Goal: Information Seeking & Learning: Learn about a topic

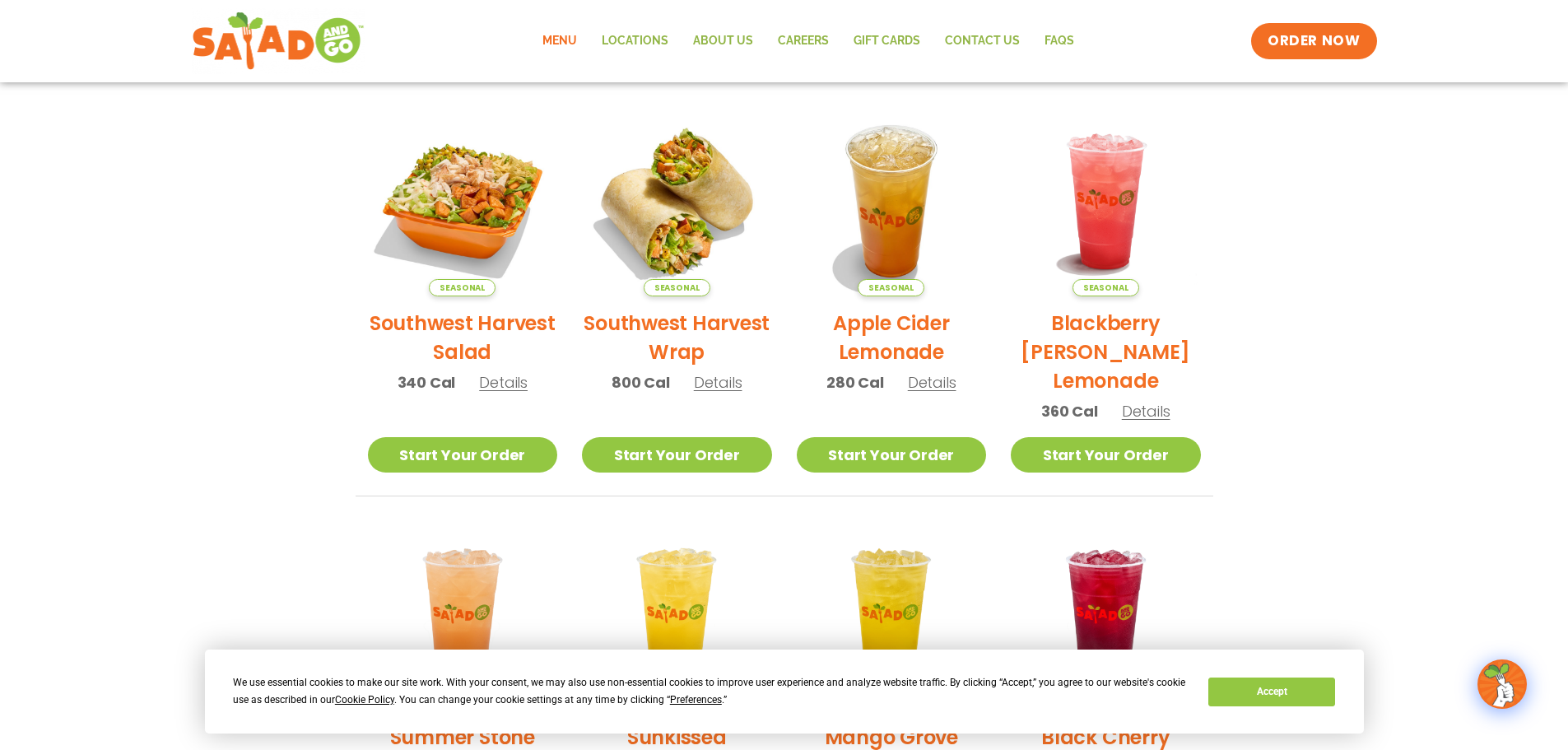
scroll to position [412, 0]
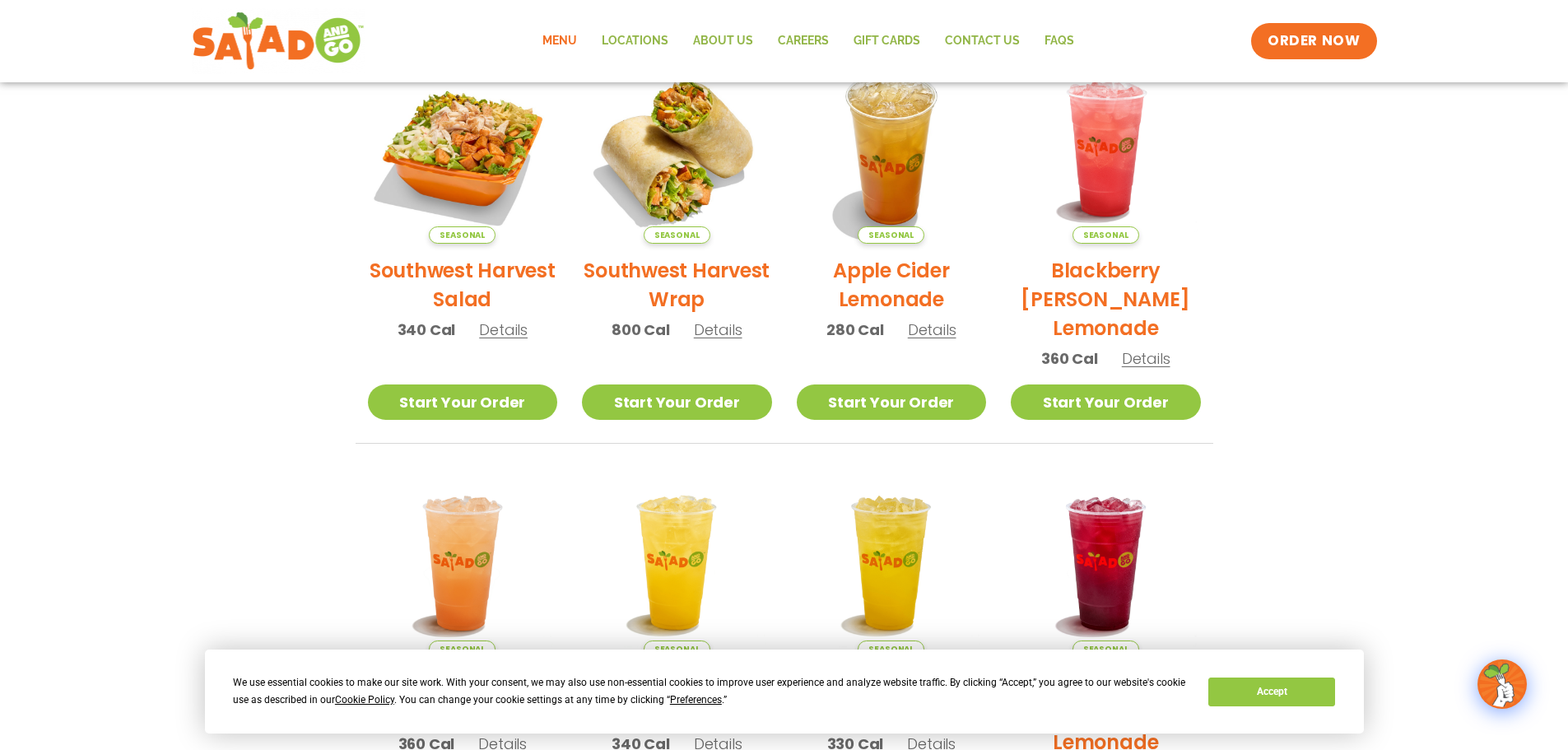
click at [661, 270] on h2 "Southwest Harvest Wrap" at bounding box center [676, 285] width 190 height 58
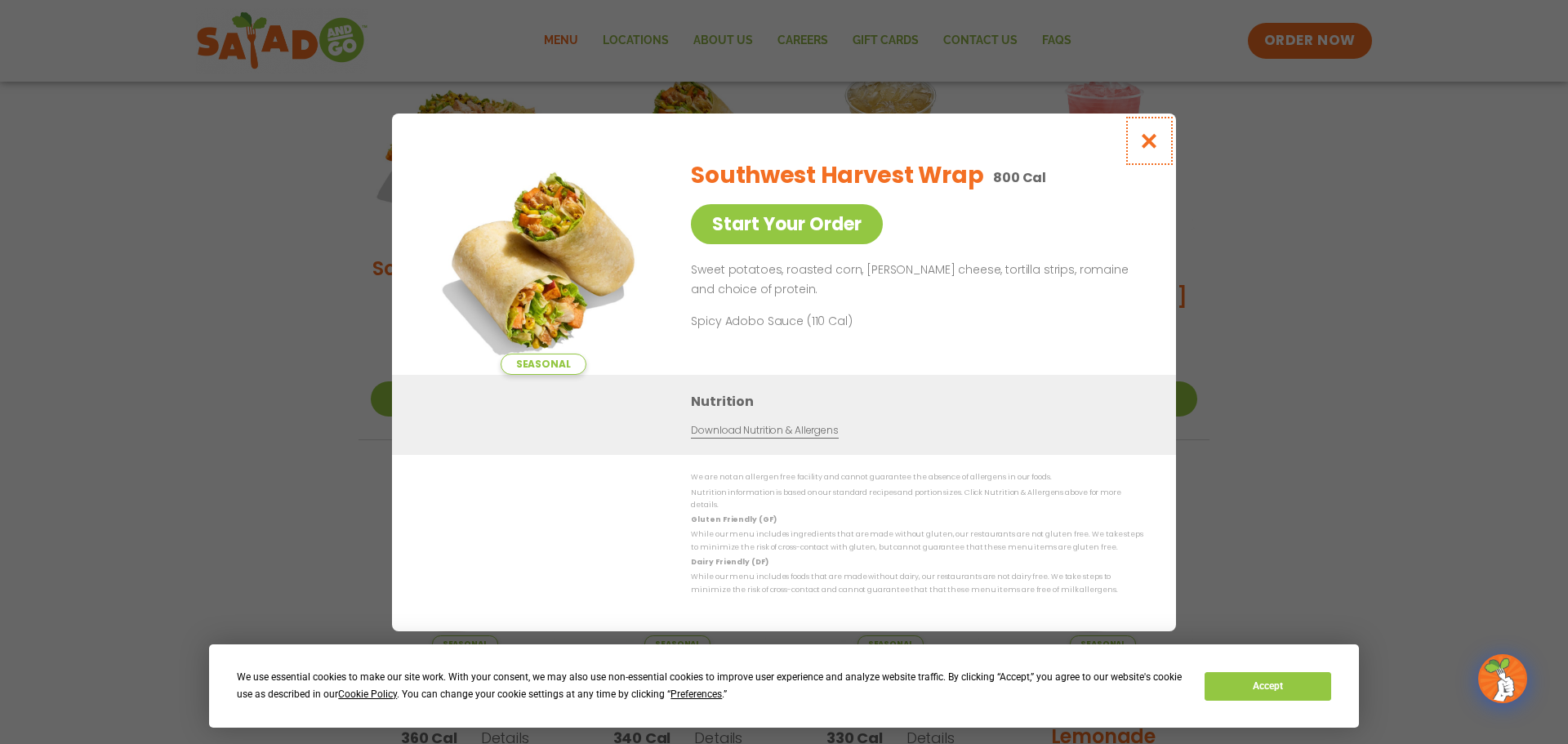
click at [1156, 146] on icon "Close modal" at bounding box center [1148, 141] width 20 height 17
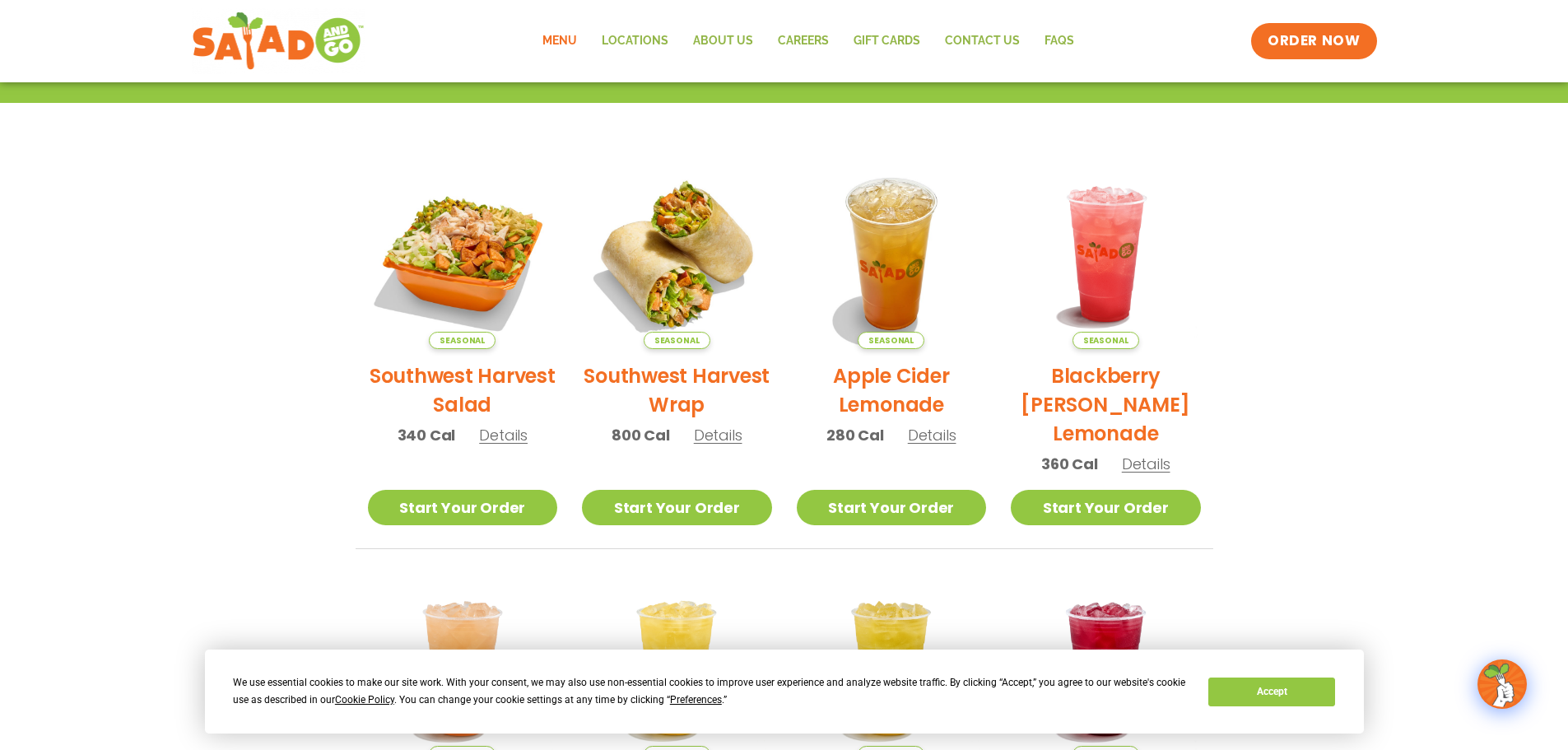
scroll to position [0, 0]
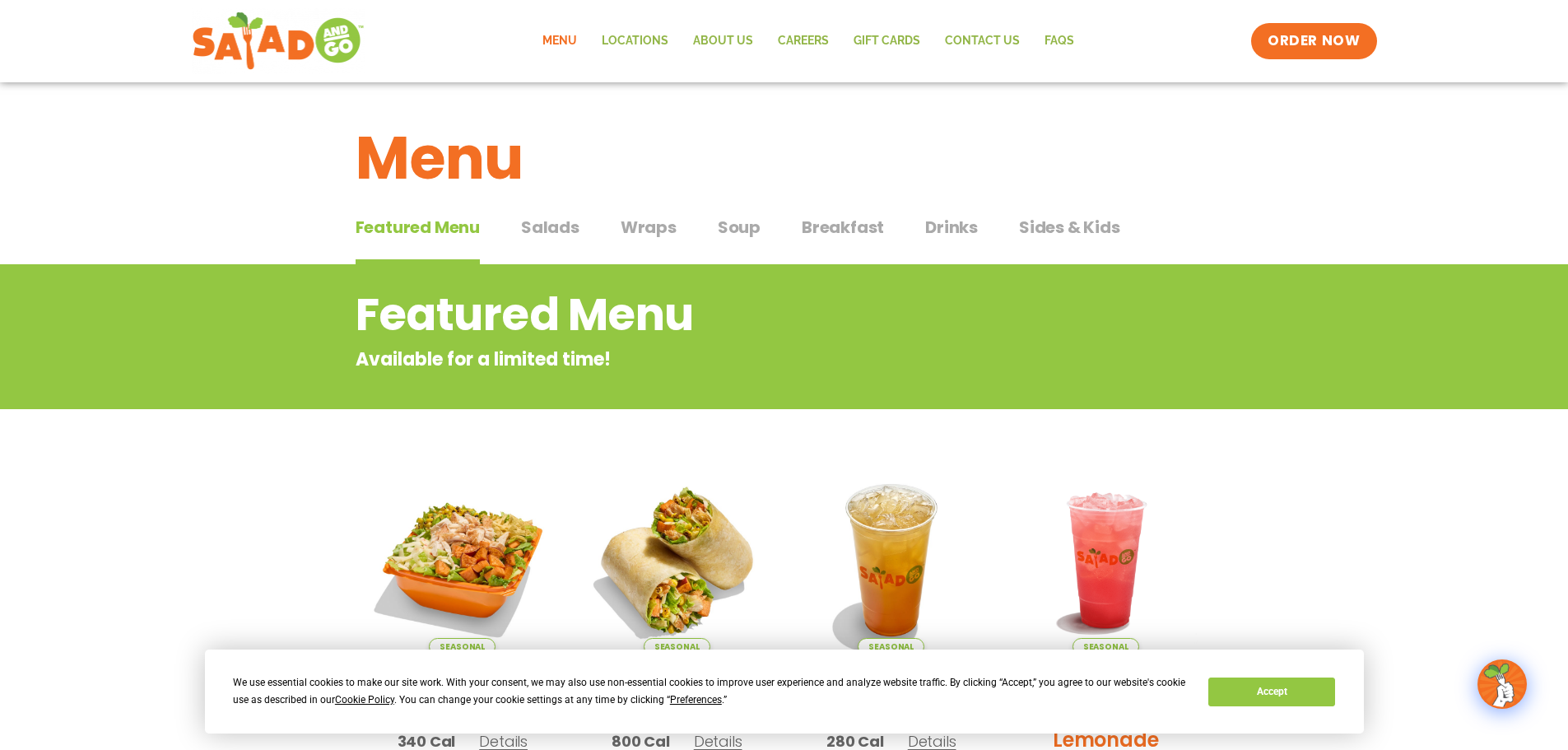
click at [658, 227] on span "Wraps" at bounding box center [648, 227] width 56 height 25
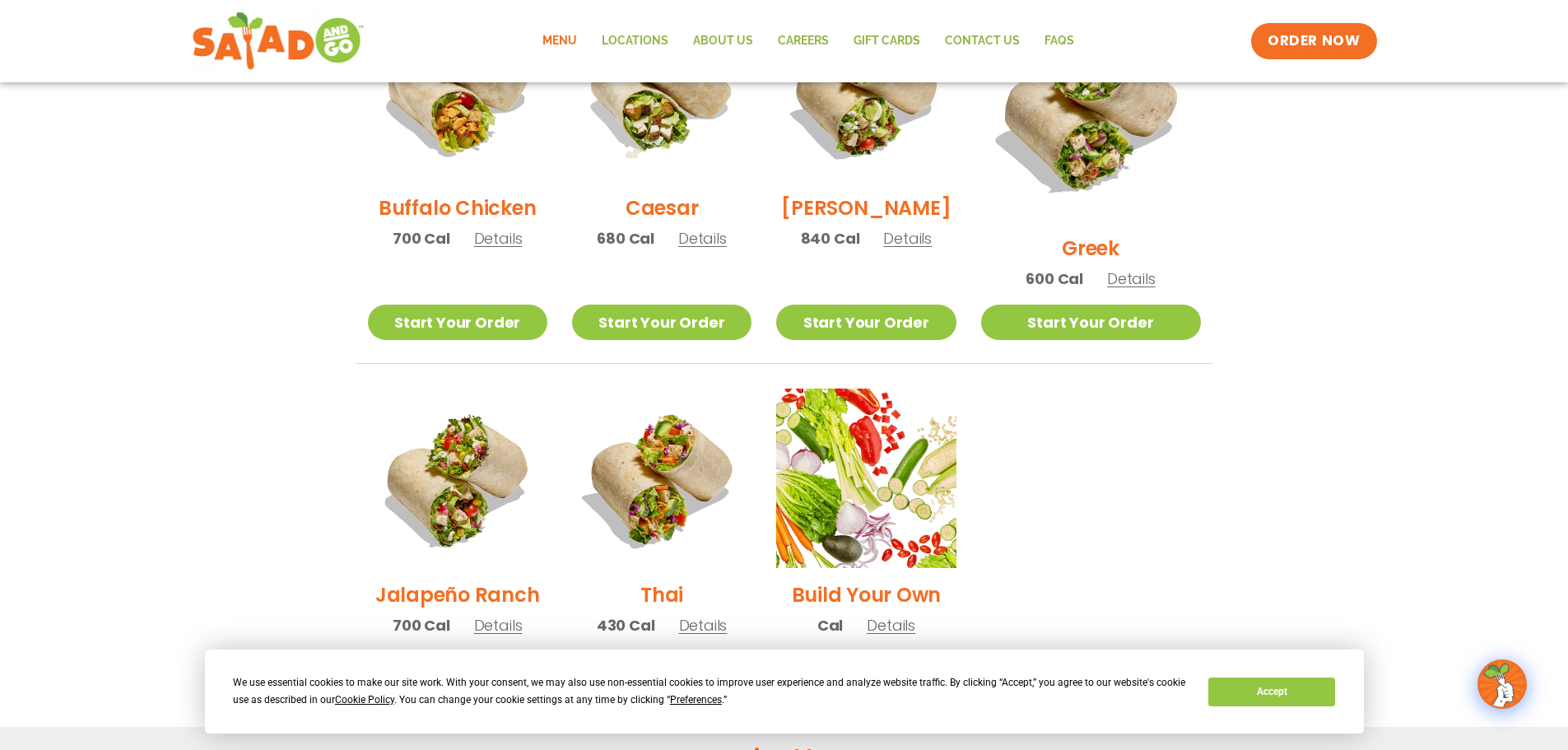
scroll to position [659, 0]
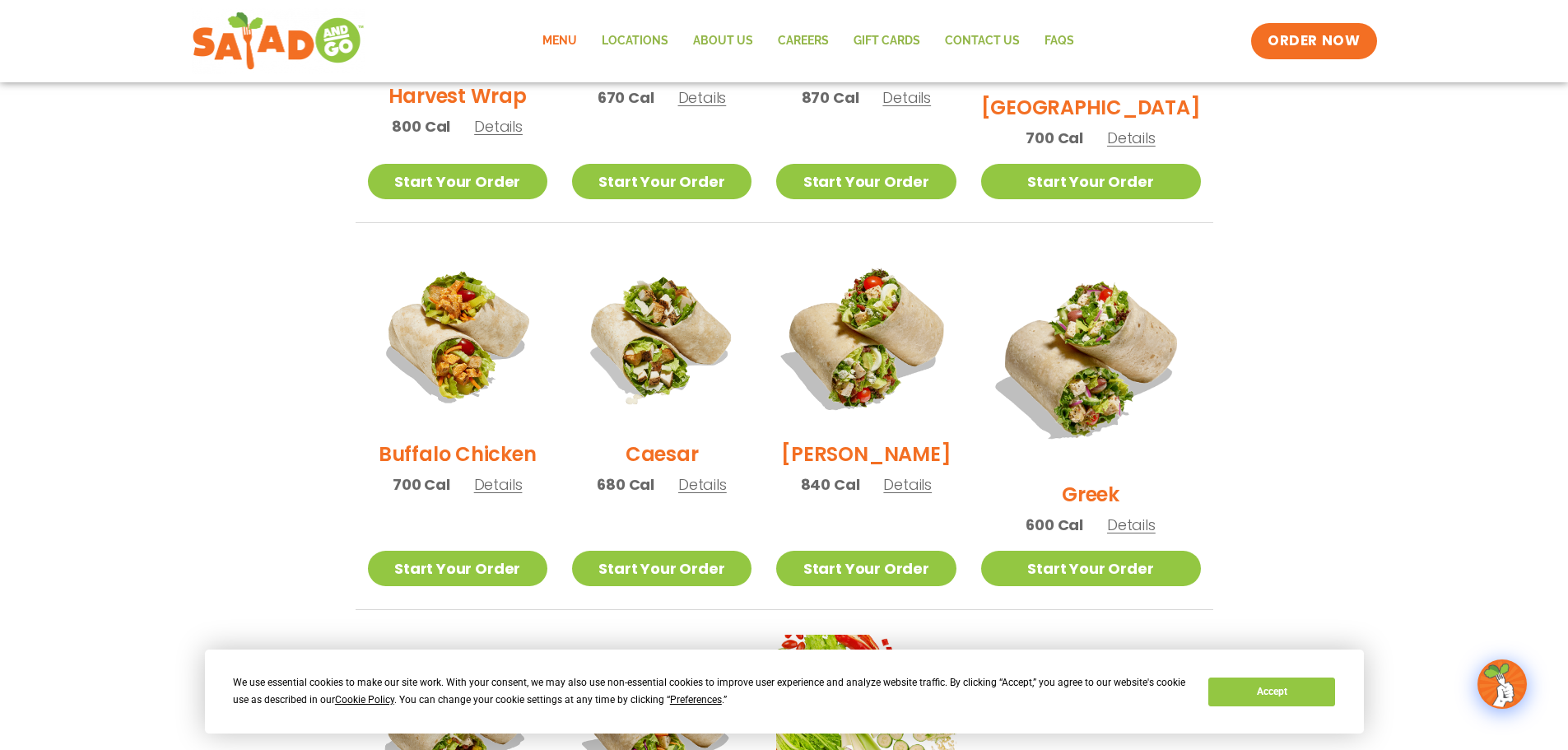
click at [873, 377] on img at bounding box center [866, 337] width 211 height 211
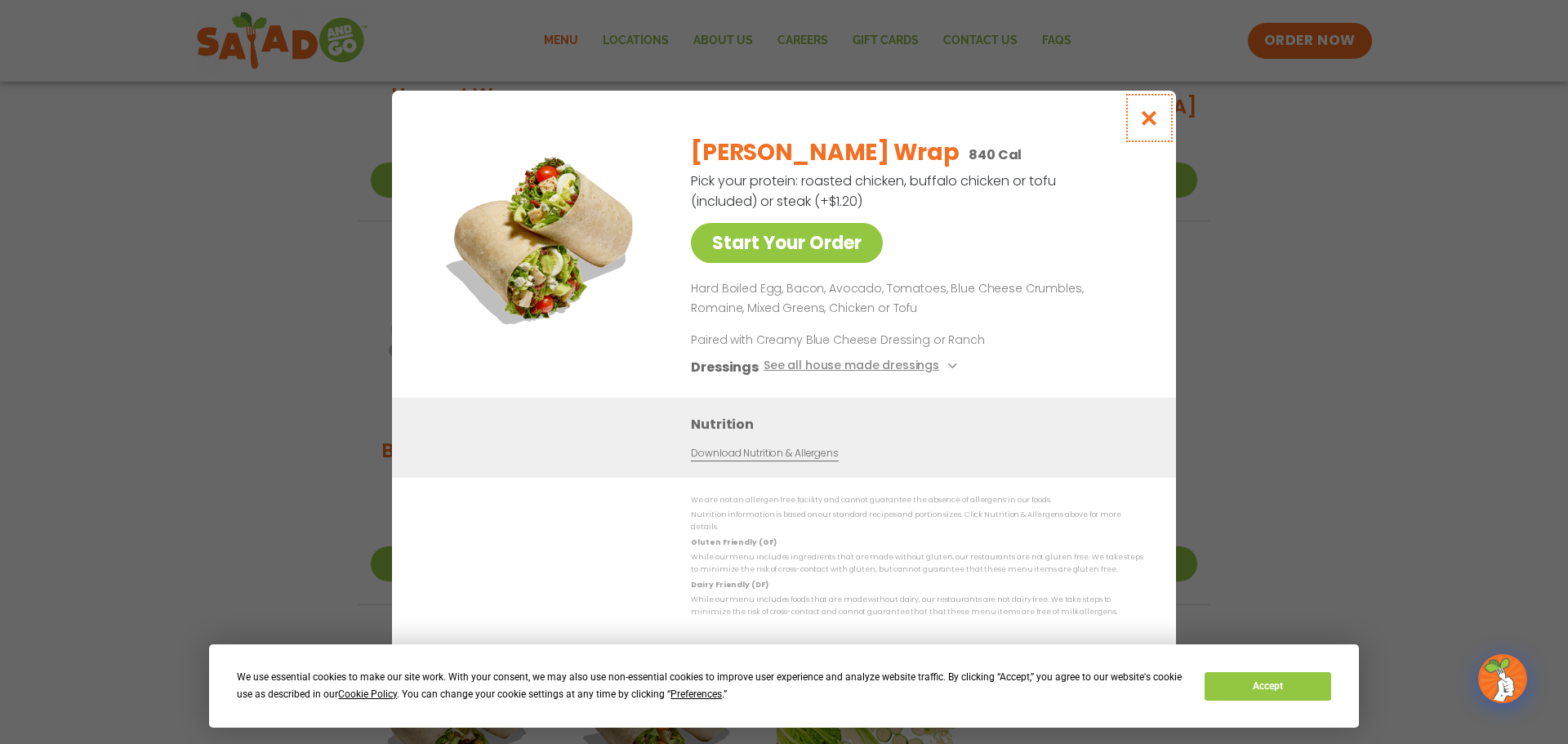
click at [1150, 122] on icon "Close modal" at bounding box center [1148, 118] width 20 height 17
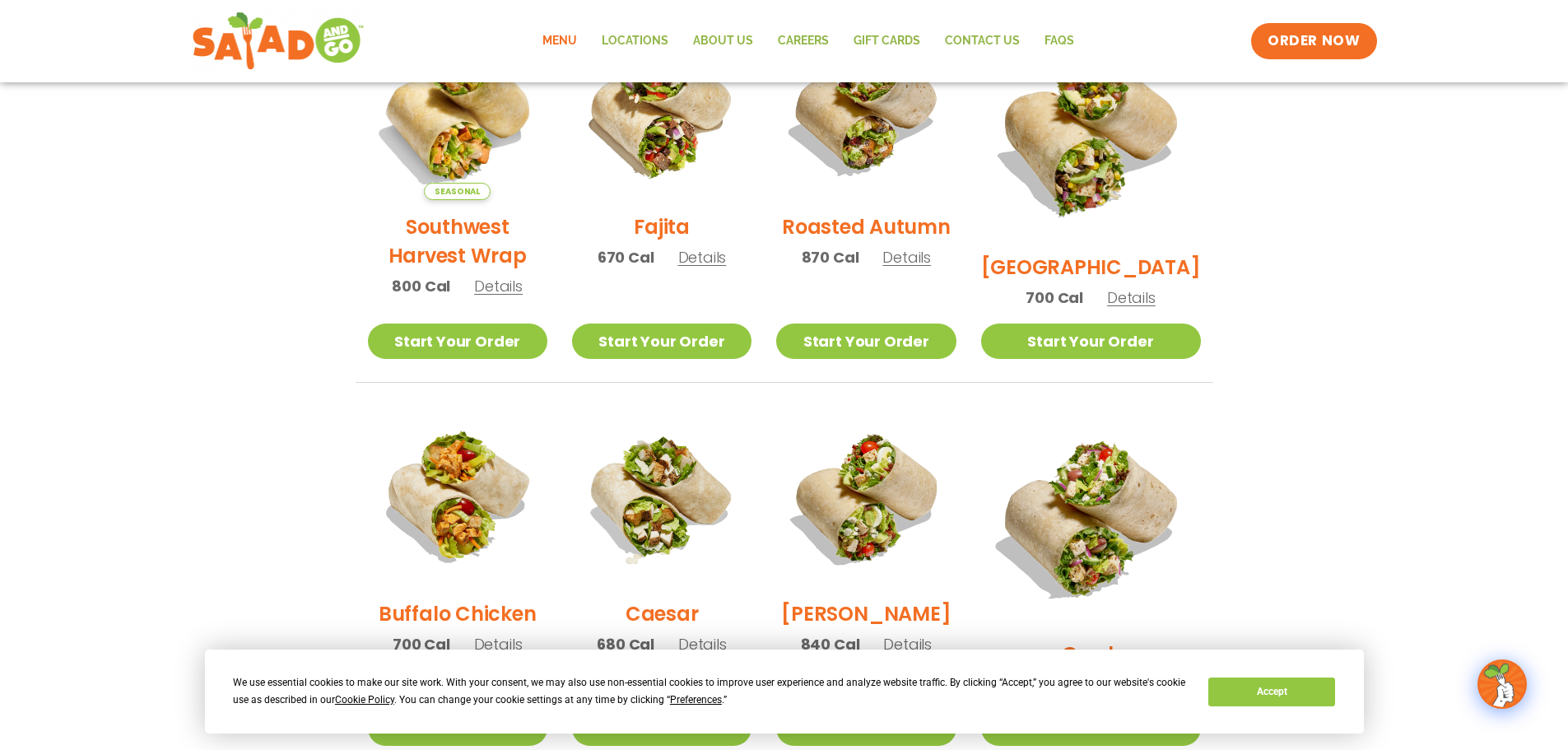
scroll to position [494, 0]
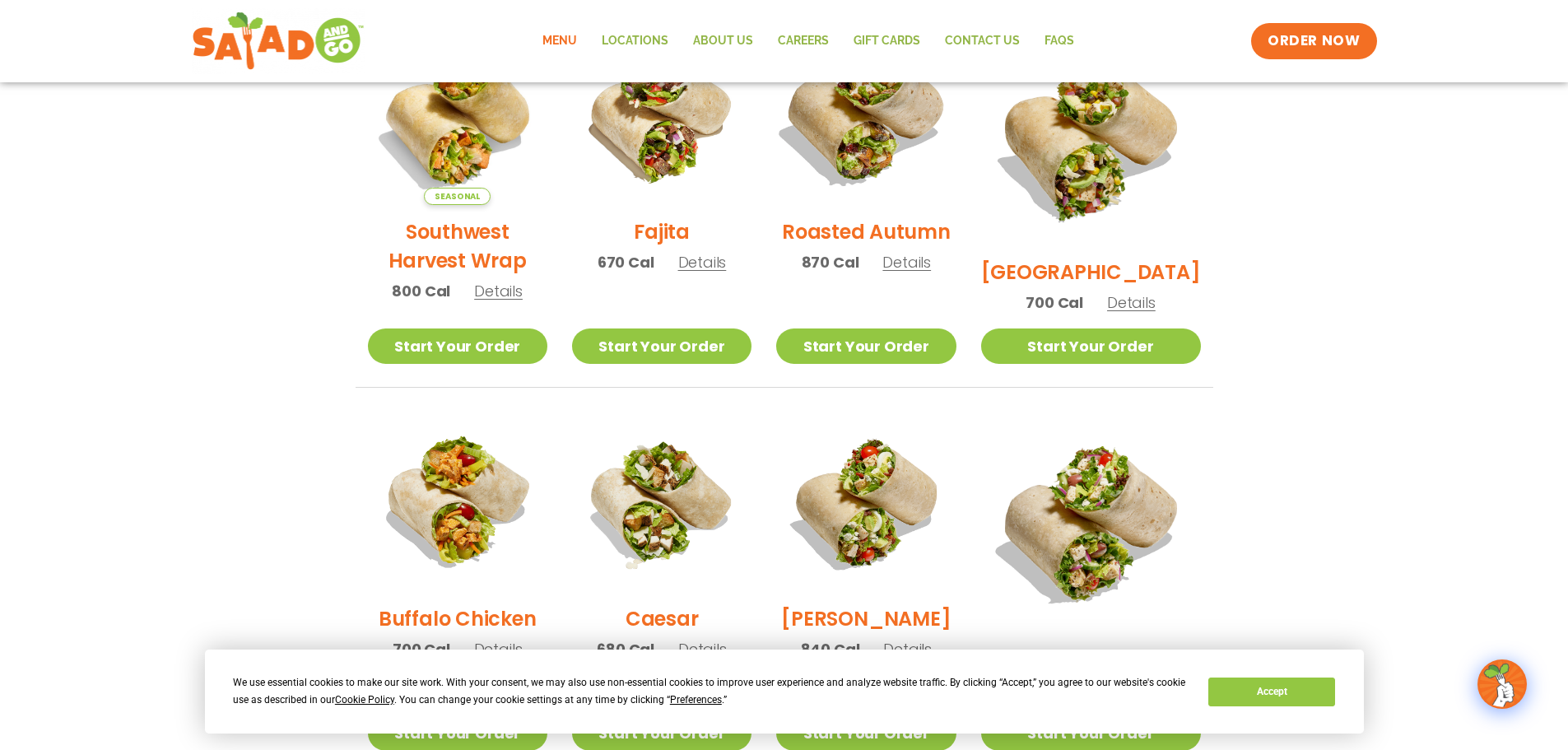
click at [901, 157] on img at bounding box center [866, 115] width 211 height 211
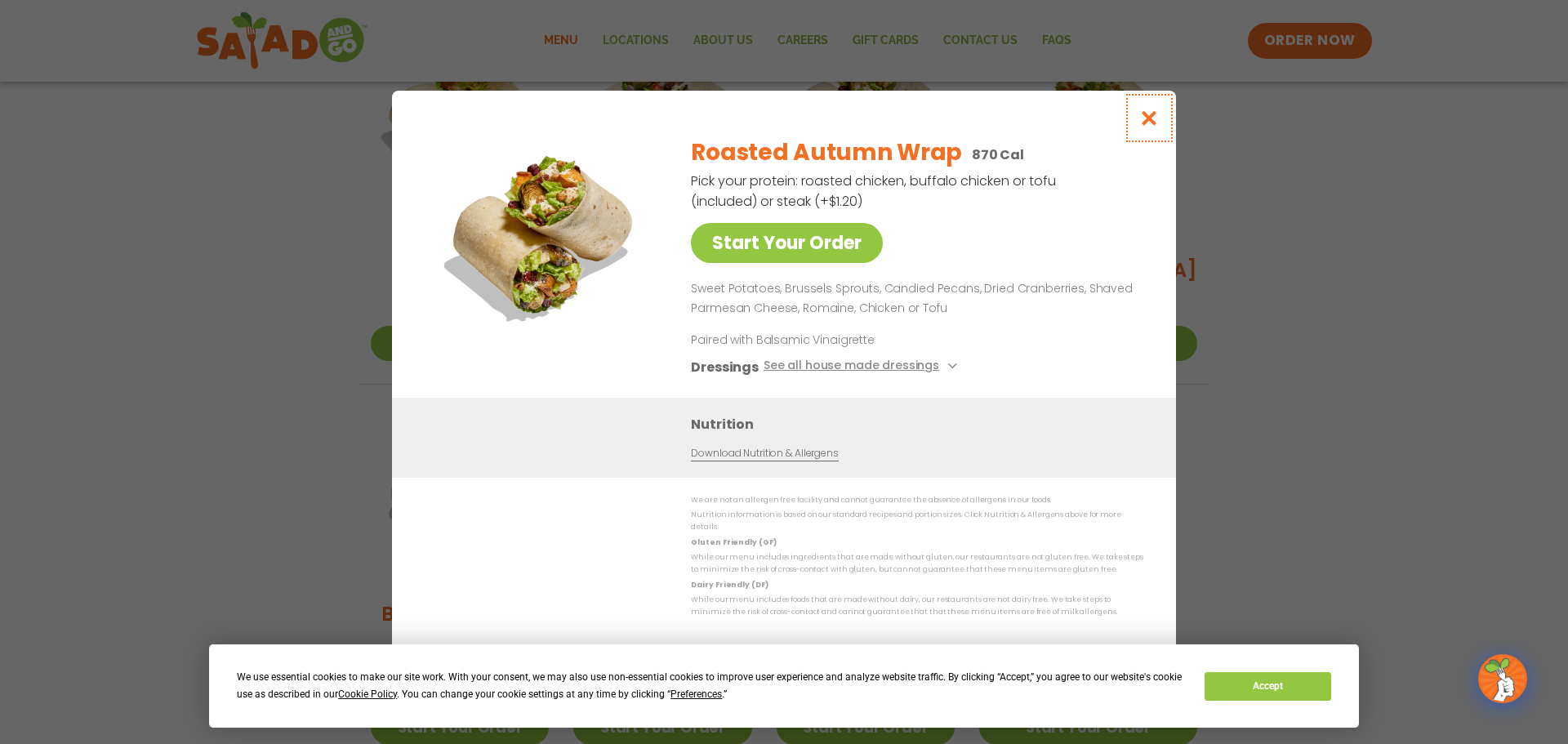
click at [1152, 124] on icon "Close modal" at bounding box center [1148, 118] width 20 height 17
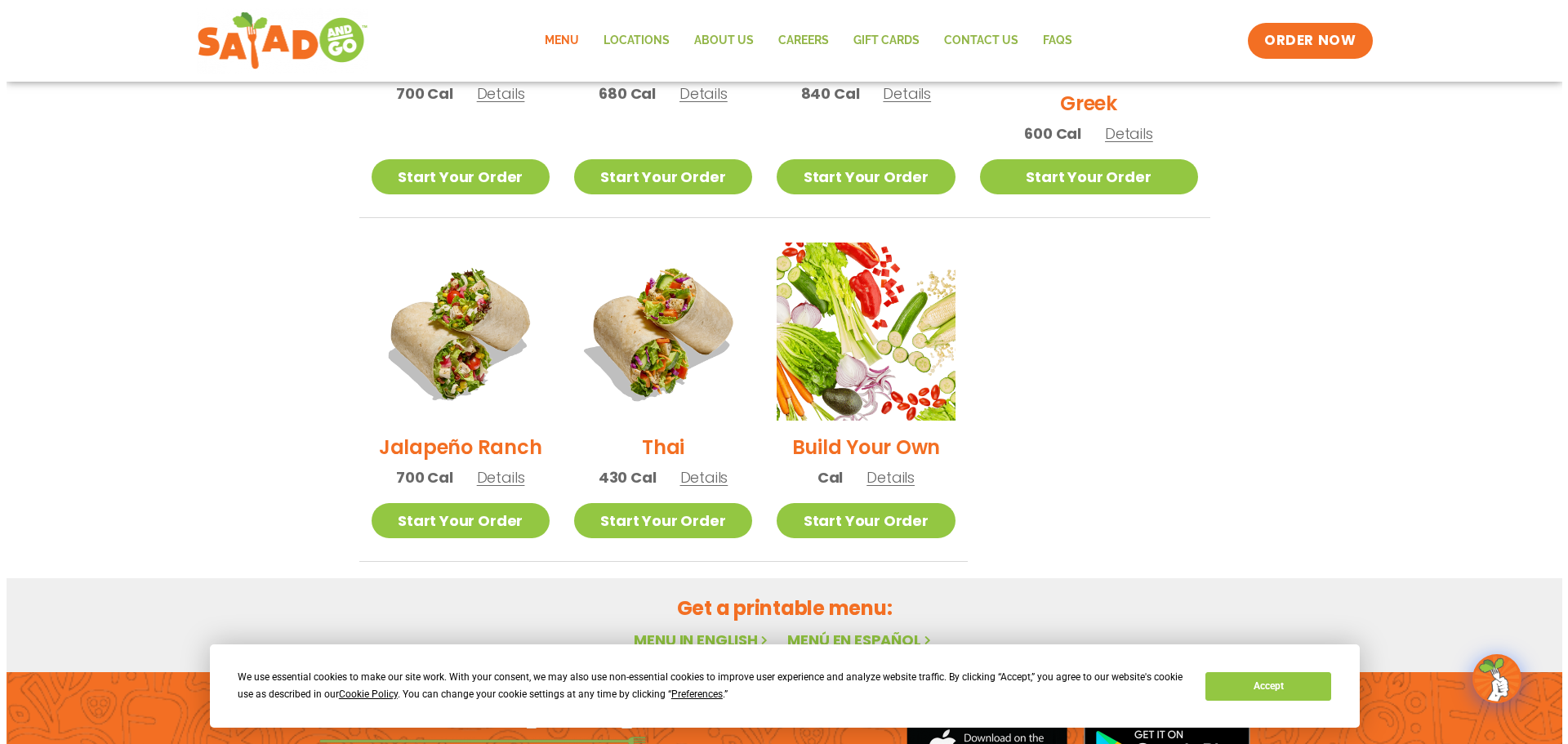
scroll to position [1061, 0]
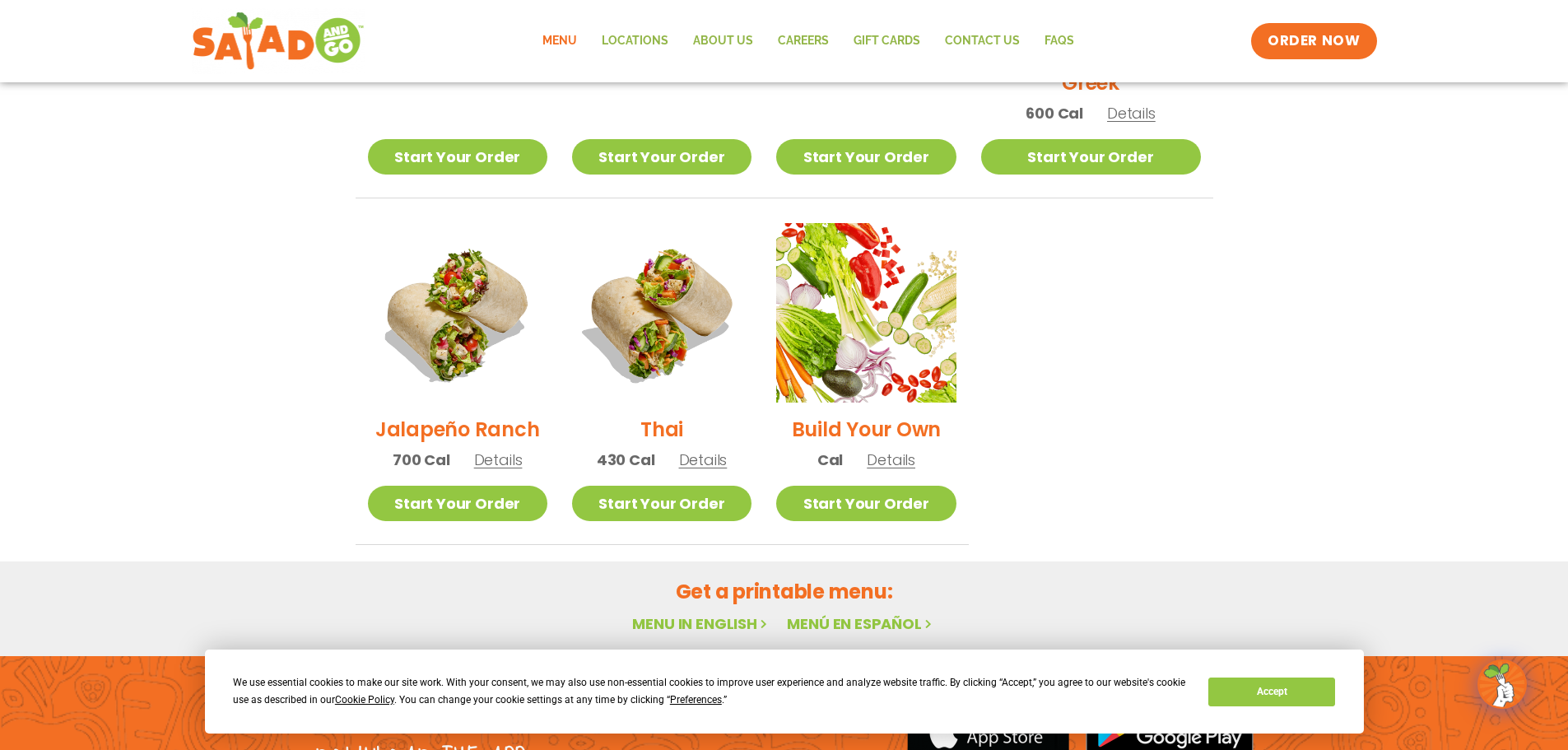
click at [447, 415] on h2 "Jalapeño Ranch" at bounding box center [457, 429] width 164 height 29
